Goal: Check status

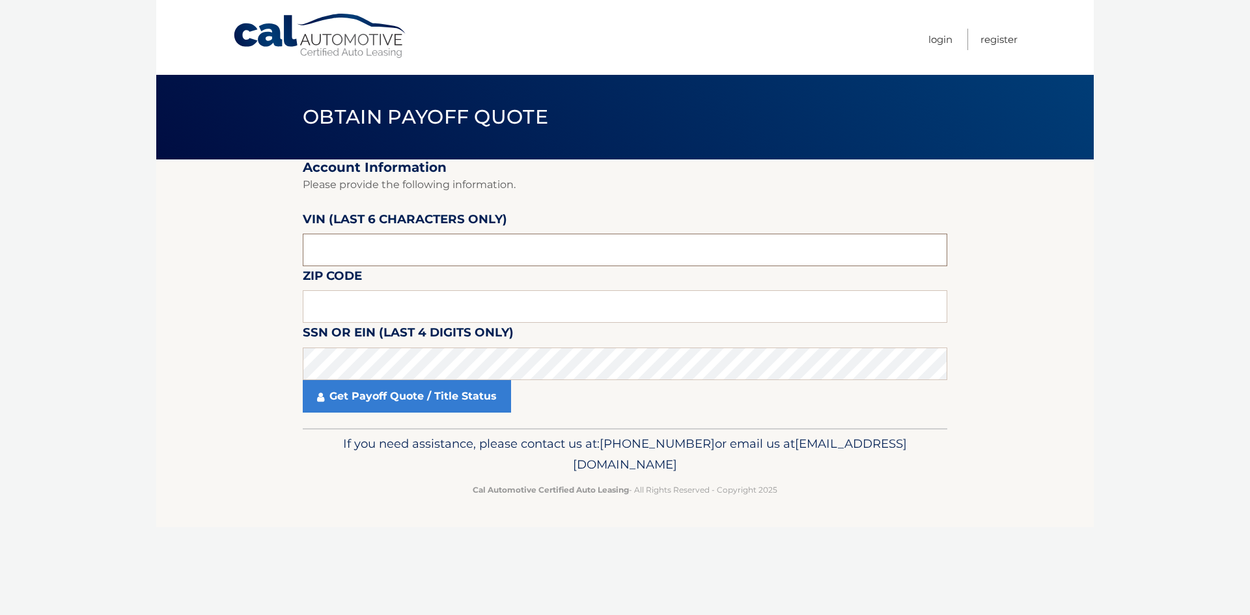
click at [430, 253] on input "text" at bounding box center [625, 250] width 645 height 33
type input "3*****"
type input "325913"
type input "16053"
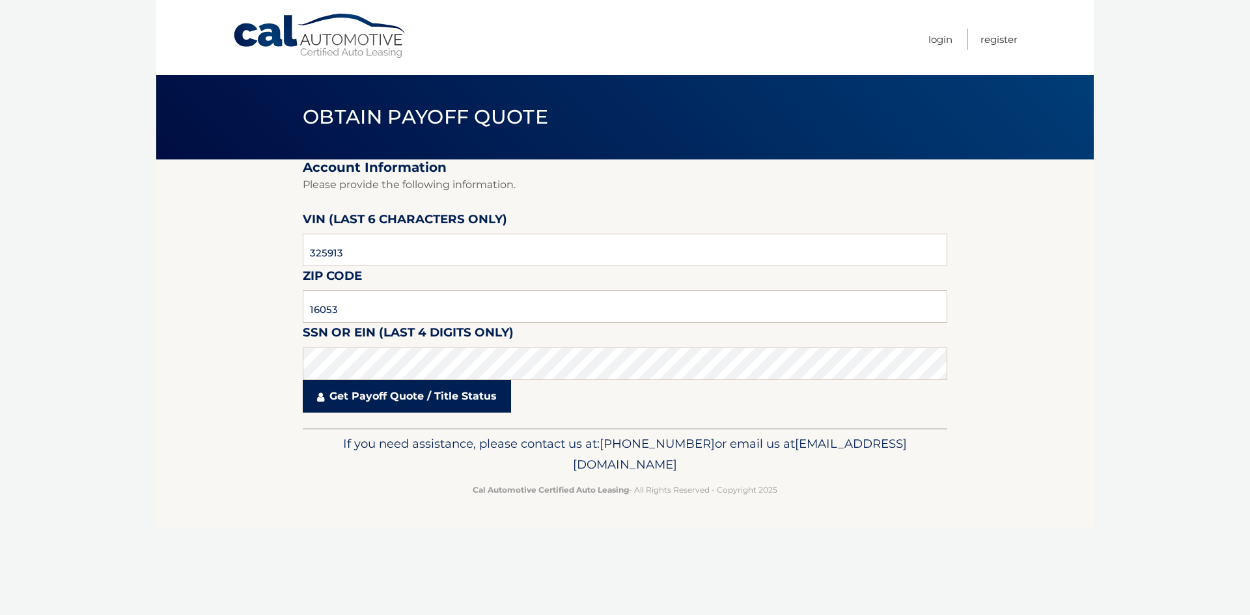
drag, startPoint x: 447, startPoint y: 398, endPoint x: 505, endPoint y: 390, distance: 58.5
click at [448, 398] on link "Get Payoff Quote / Title Status" at bounding box center [407, 396] width 208 height 33
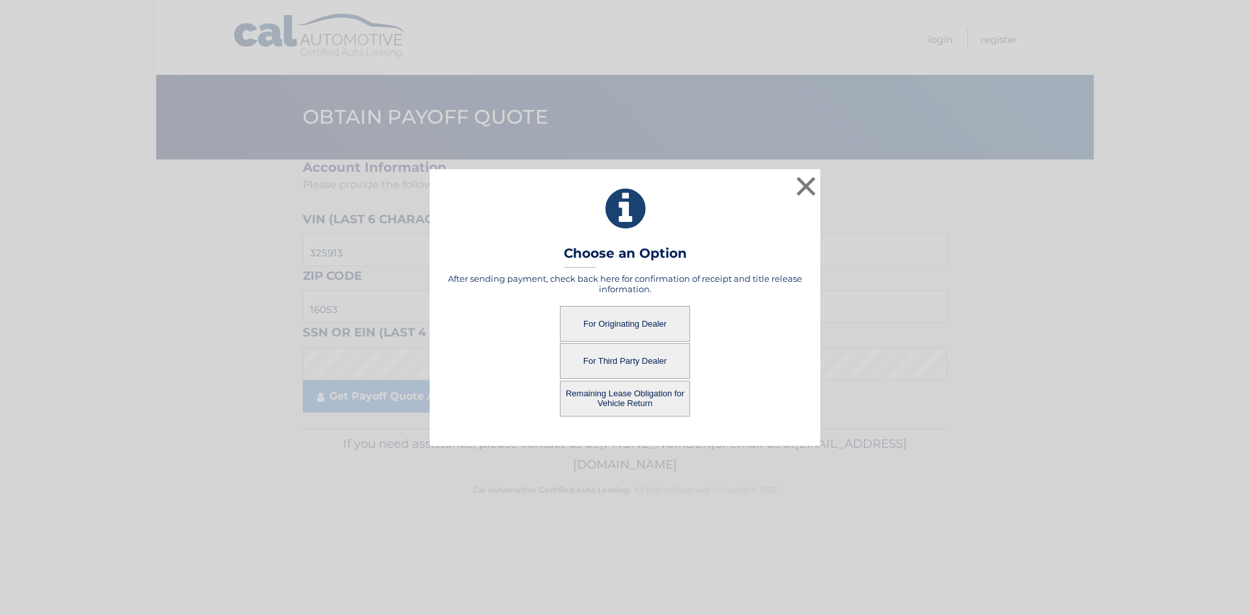
click at [632, 331] on button "For Originating Dealer" at bounding box center [625, 324] width 130 height 36
click at [604, 326] on button "For Originating Dealer" at bounding box center [625, 324] width 130 height 36
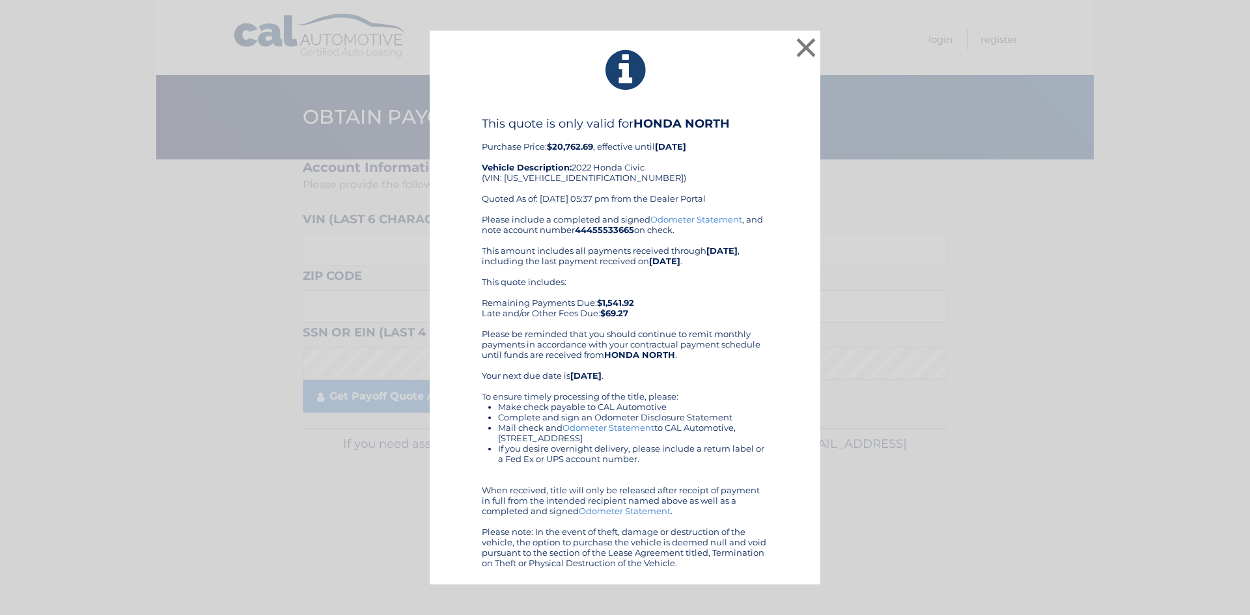
click at [694, 218] on link "Odometer Statement" at bounding box center [697, 219] width 92 height 10
